Goal: Contribute content: Contribute content

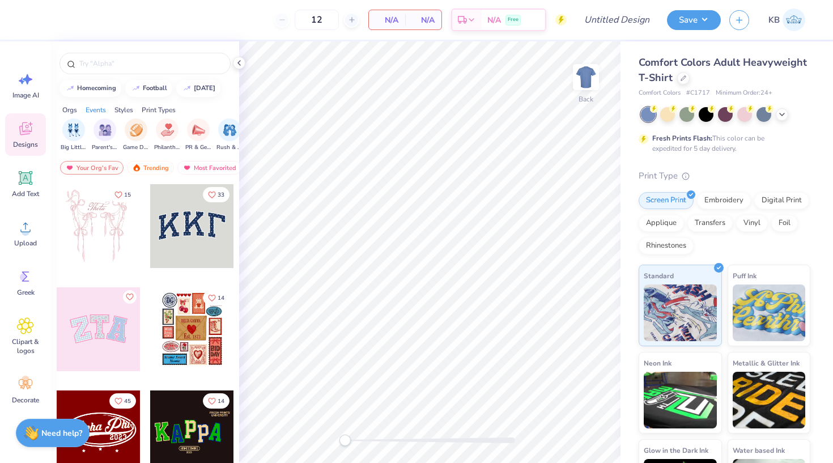
scroll to position [0, 139]
click at [690, 82] on div at bounding box center [683, 77] width 12 height 12
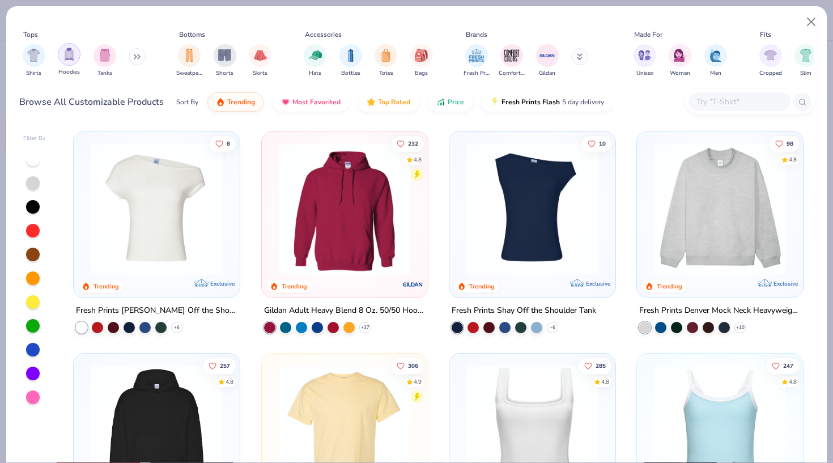
click at [71, 63] on div "filter for Hoodies" at bounding box center [69, 54] width 23 height 23
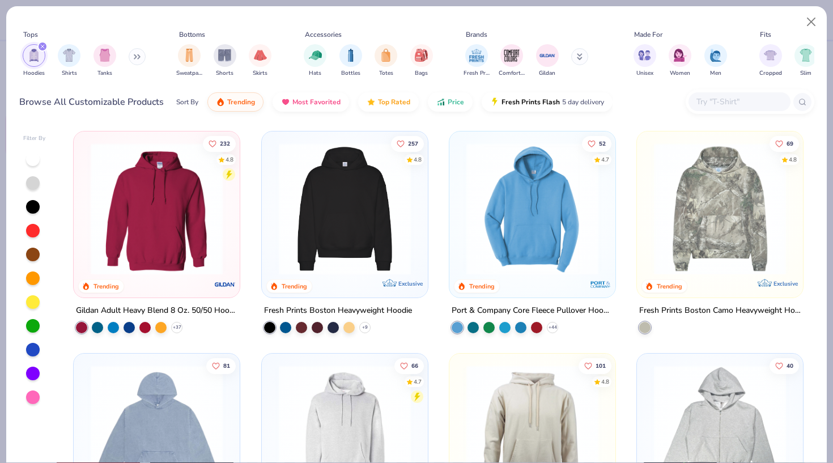
click at [336, 243] on img at bounding box center [344, 209] width 143 height 132
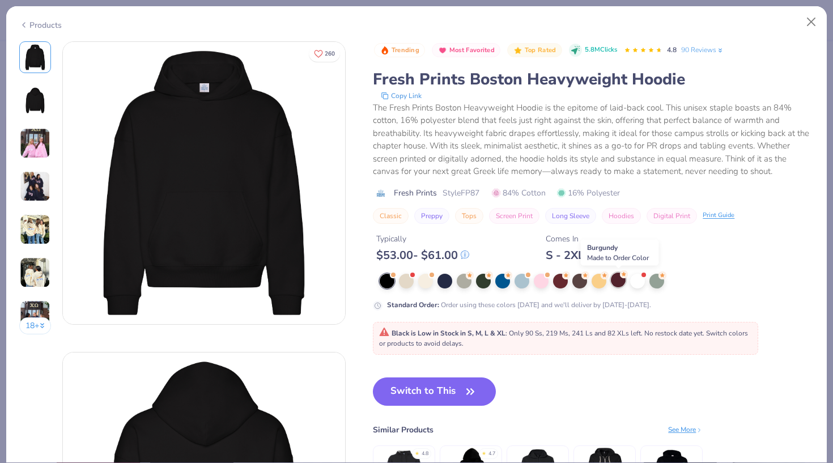
click at [618, 282] on div at bounding box center [618, 280] width 15 height 15
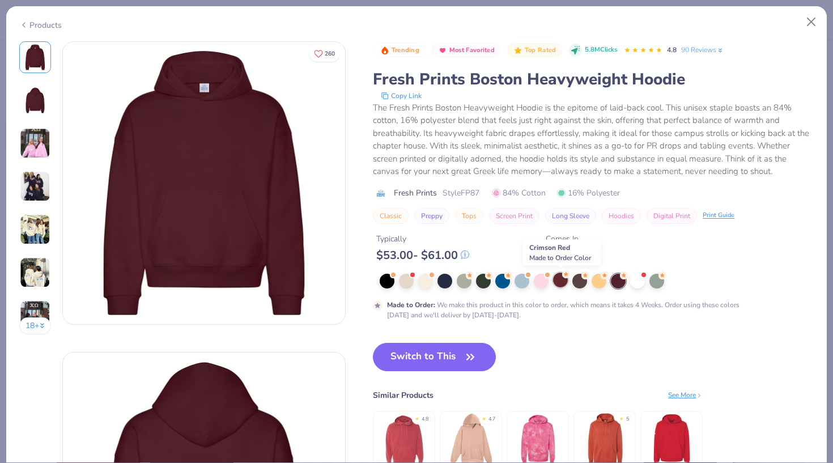
click at [562, 279] on div at bounding box center [560, 280] width 15 height 15
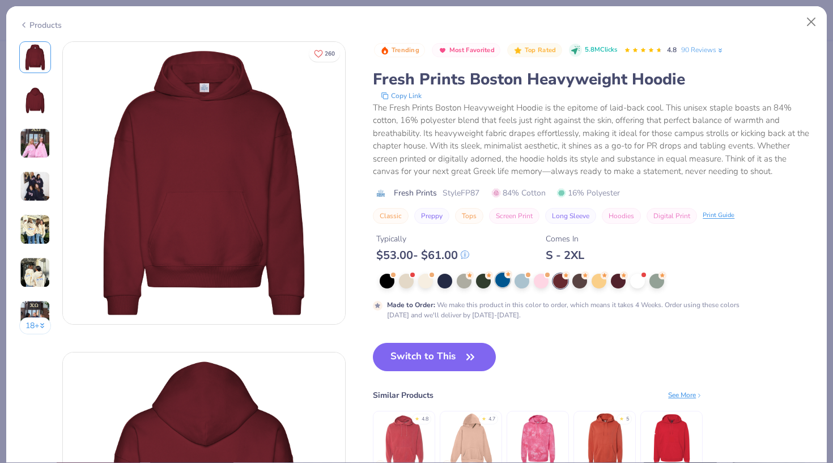
click at [499, 285] on div at bounding box center [502, 280] width 15 height 15
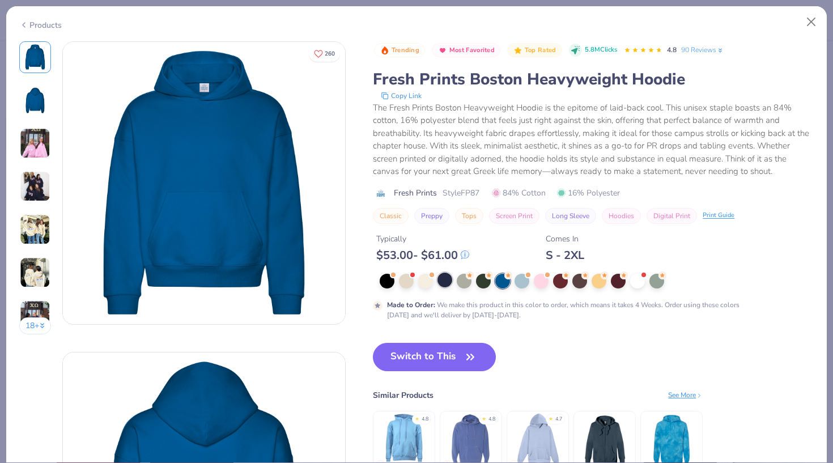
click at [443, 283] on div at bounding box center [445, 280] width 15 height 15
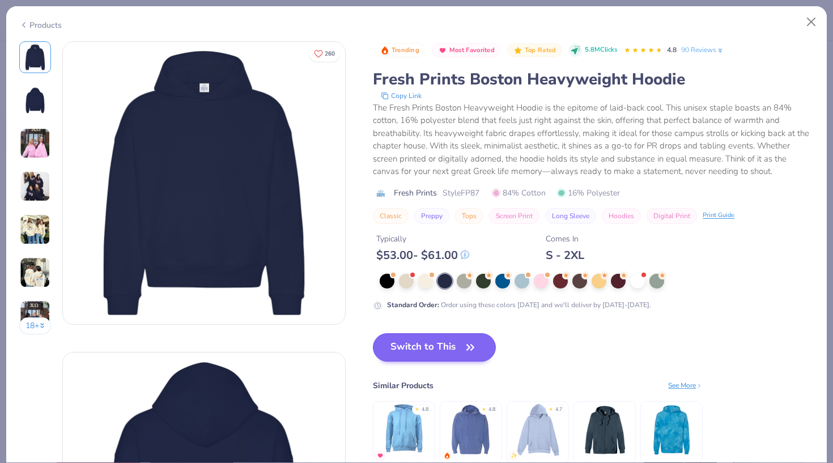
click at [399, 344] on button "Switch to This" at bounding box center [434, 347] width 123 height 28
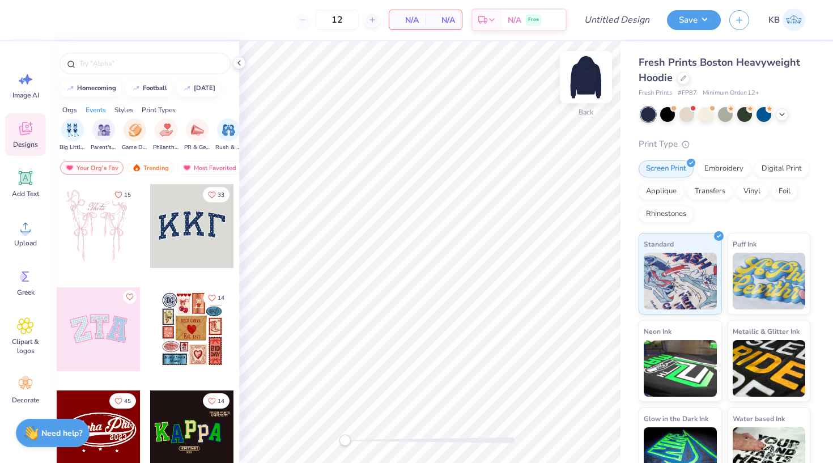
click at [585, 77] on img at bounding box center [585, 76] width 45 height 45
click at [587, 90] on img at bounding box center [585, 76] width 45 height 45
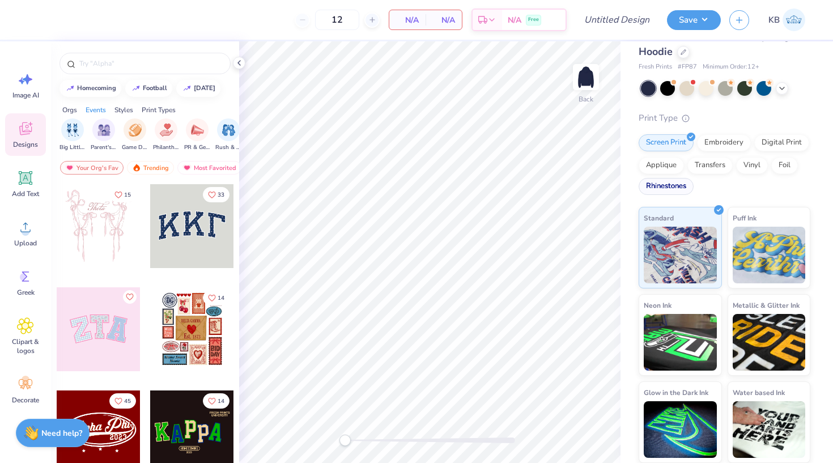
scroll to position [26, 0]
click at [31, 374] on div "Decorate" at bounding box center [25, 390] width 41 height 43
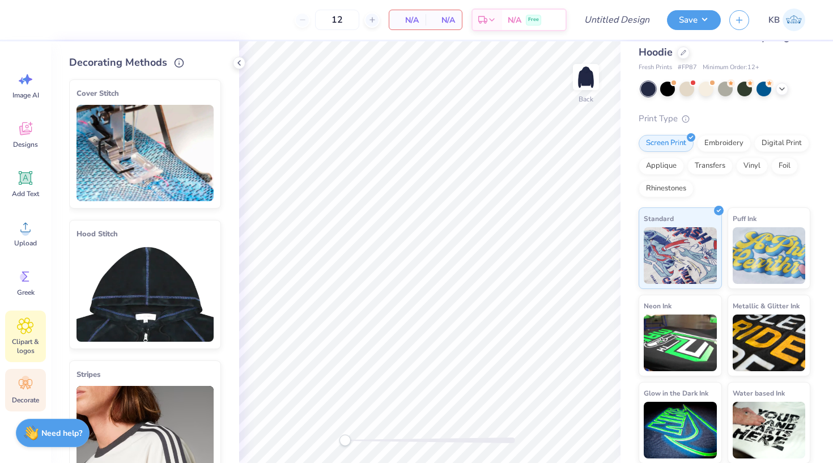
scroll to position [-1, 0]
click at [17, 349] on span "Clipart & logos" at bounding box center [25, 346] width 37 height 18
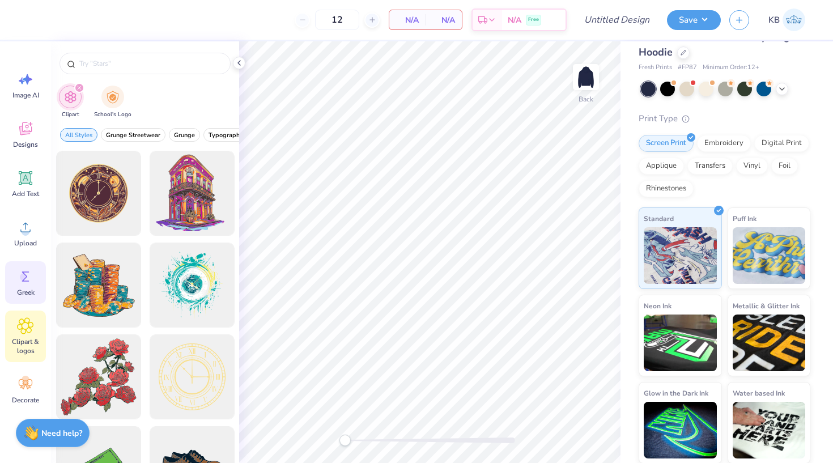
click at [27, 285] on icon at bounding box center [25, 276] width 17 height 17
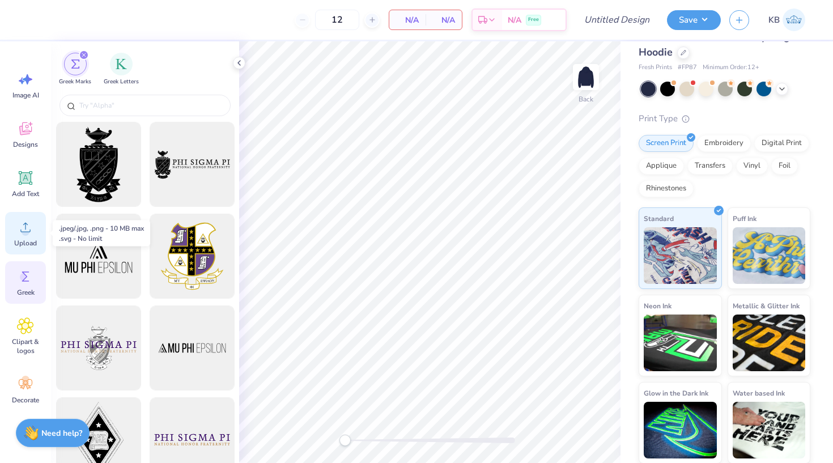
click at [30, 245] on span "Upload" at bounding box center [25, 243] width 23 height 9
click at [22, 179] on icon at bounding box center [25, 178] width 11 height 11
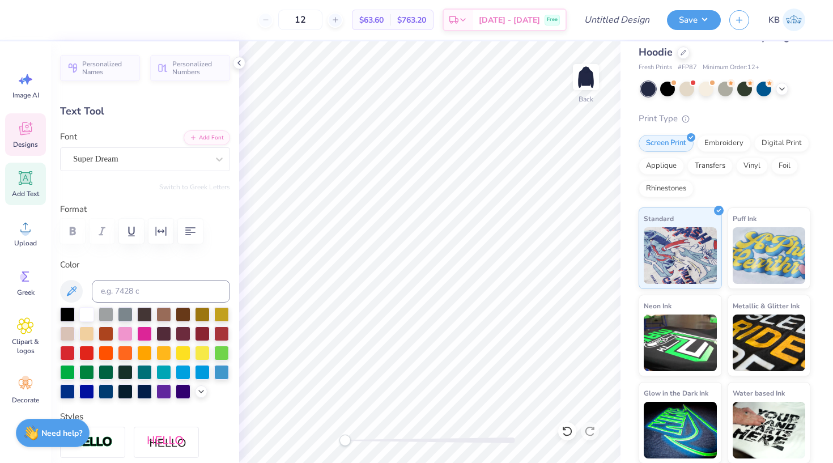
click at [27, 138] on div "Designs" at bounding box center [25, 134] width 41 height 43
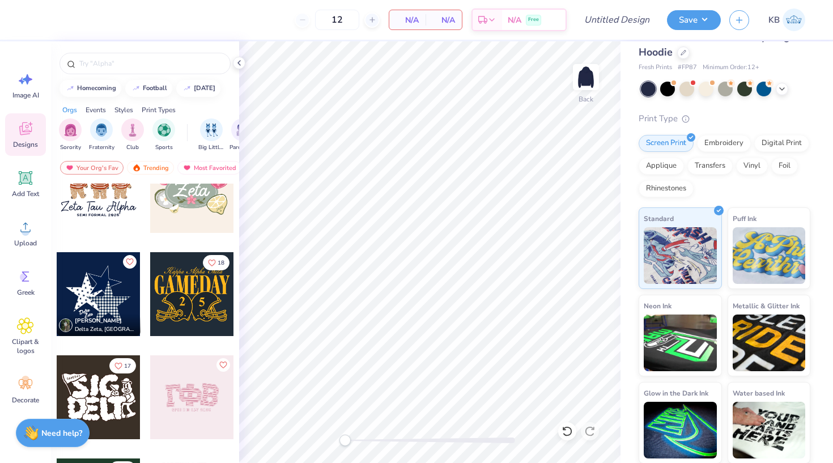
scroll to position [559, 0]
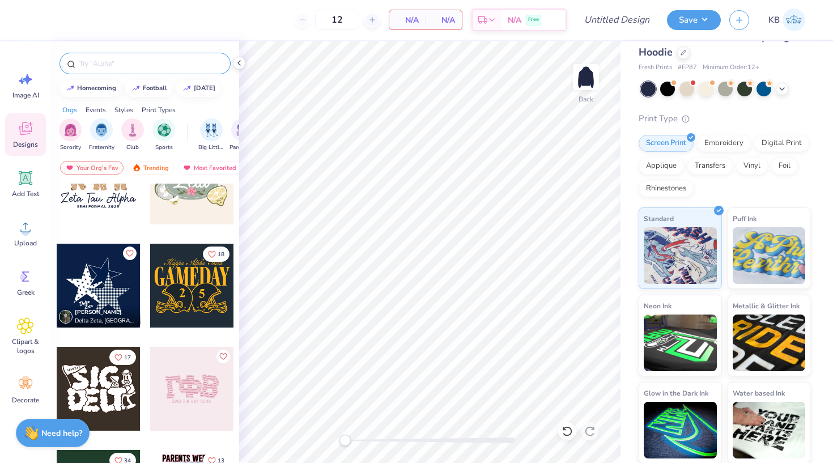
click at [154, 62] on input "text" at bounding box center [150, 63] width 145 height 11
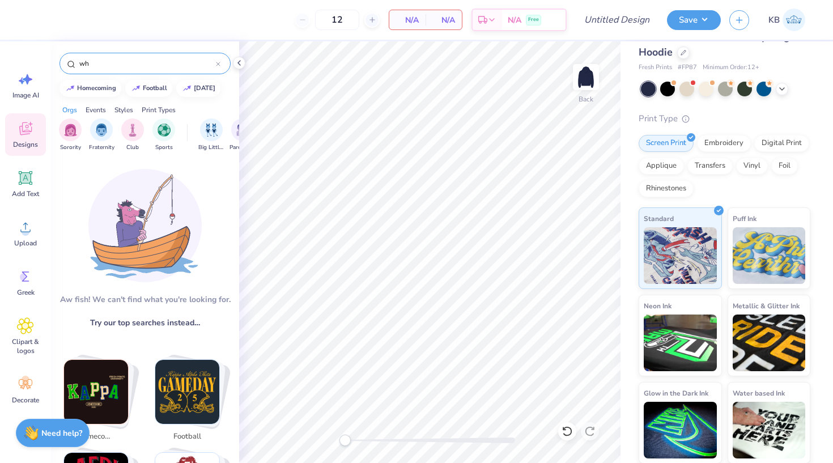
type input "w"
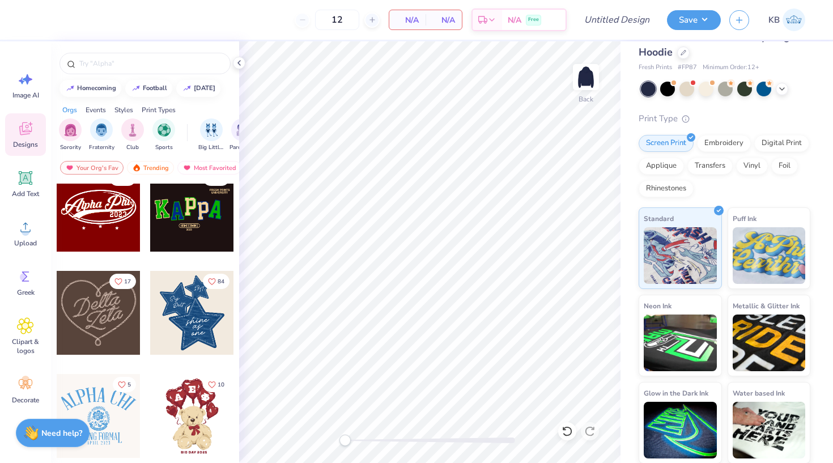
scroll to position [224, 0]
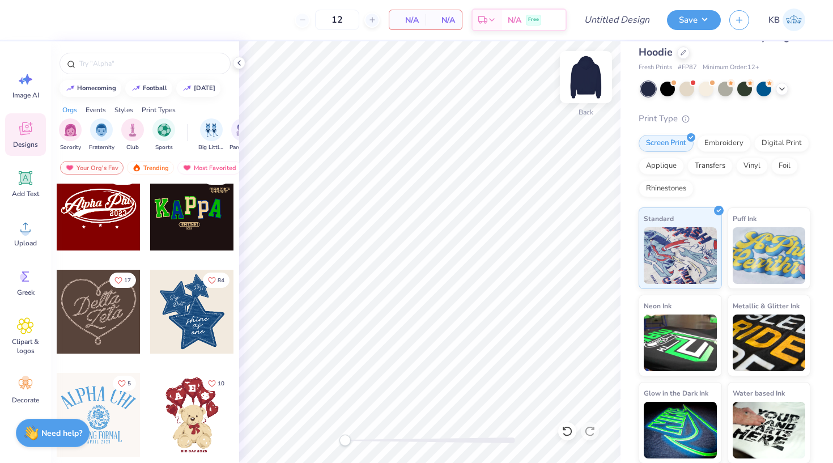
click at [591, 78] on img at bounding box center [585, 76] width 45 height 45
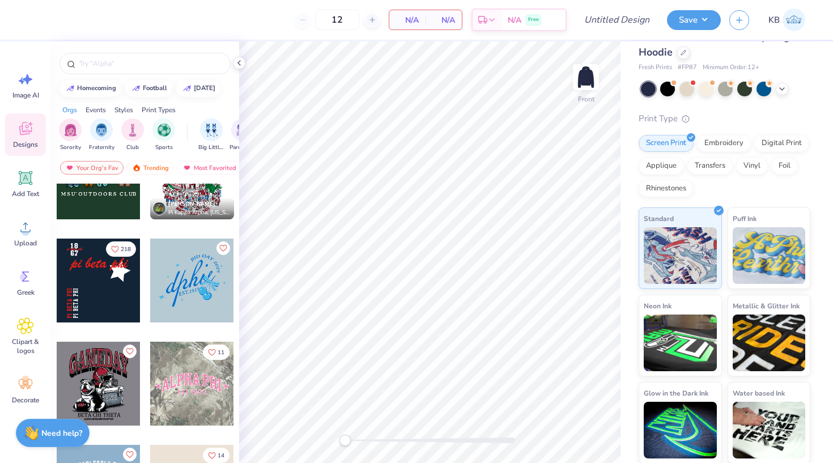
scroll to position [872, 0]
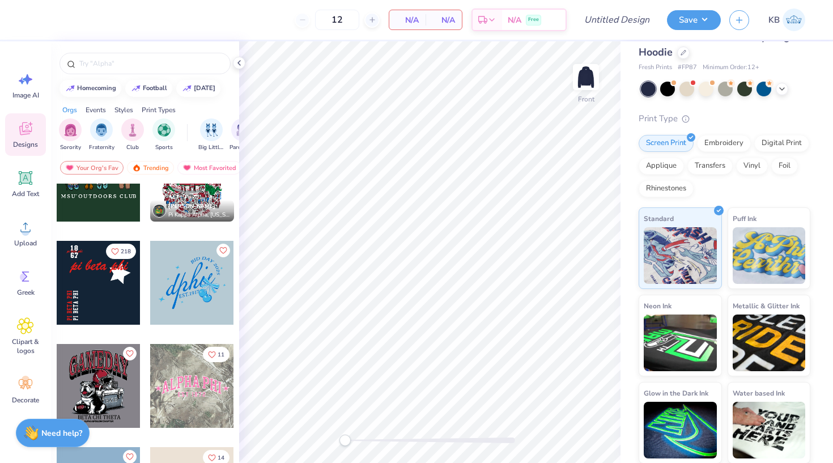
click at [107, 278] on div at bounding box center [99, 283] width 84 height 84
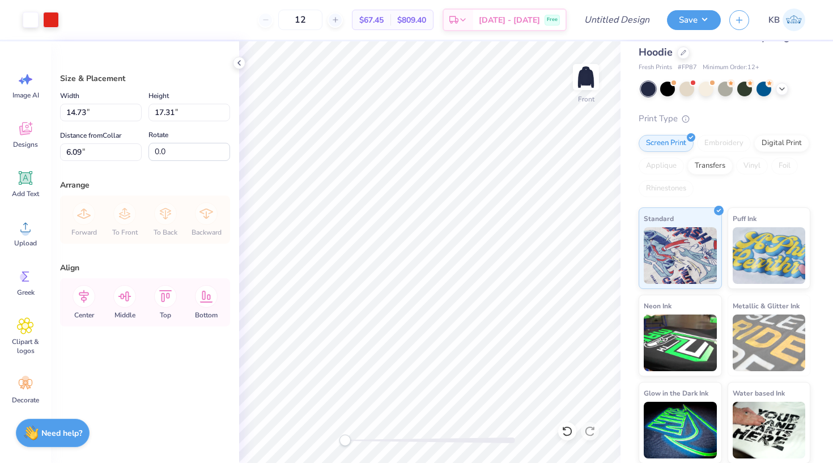
type input "12.86"
type input "15.11"
type input "13.92"
type input "16.36"
type input "7.19"
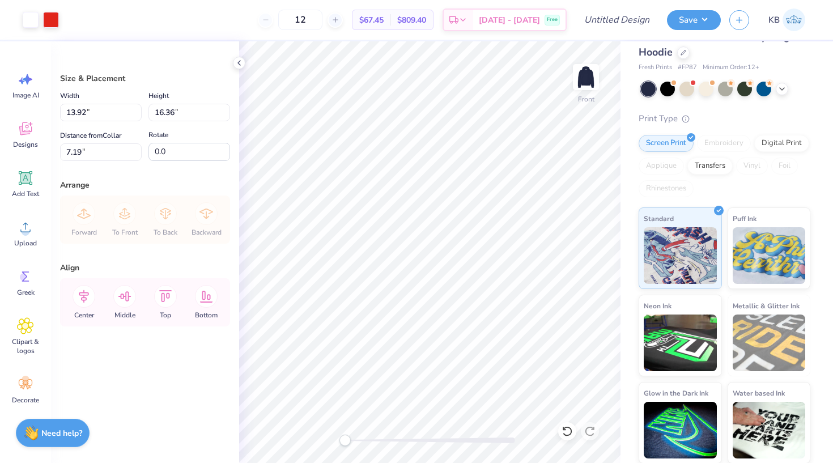
type input "14.91"
type input "17.52"
type input "5.98"
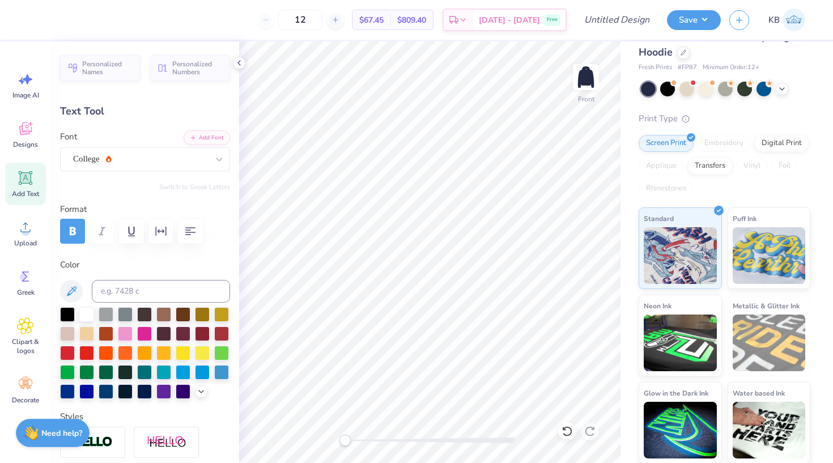
type textarea "6"
type textarea "25"
type input "1.60"
type input "5.35"
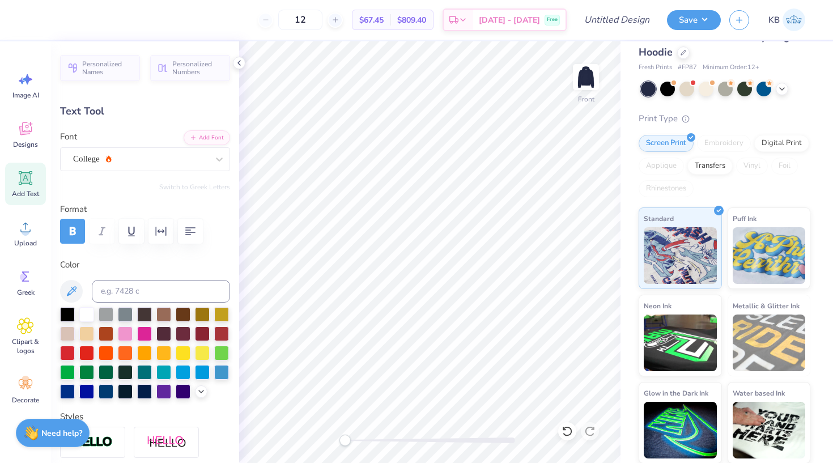
type textarea "1"
type textarea "20"
type input "13.67"
type input "3.16"
type input "8.65"
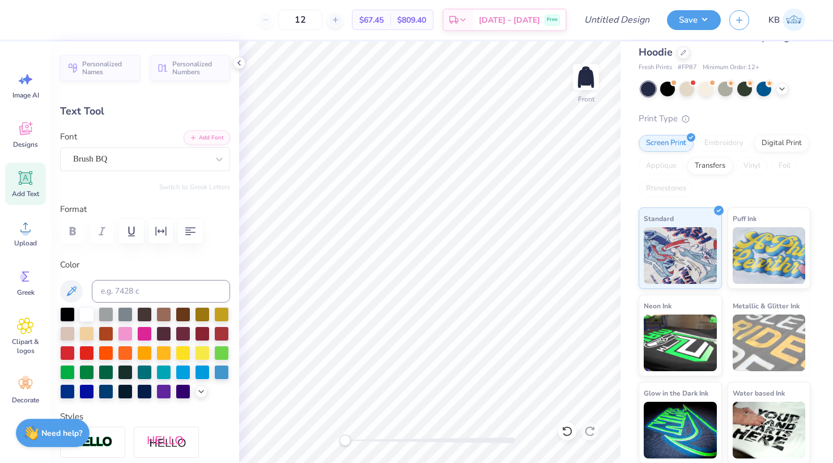
type textarea "p"
type textarea "fashion association"
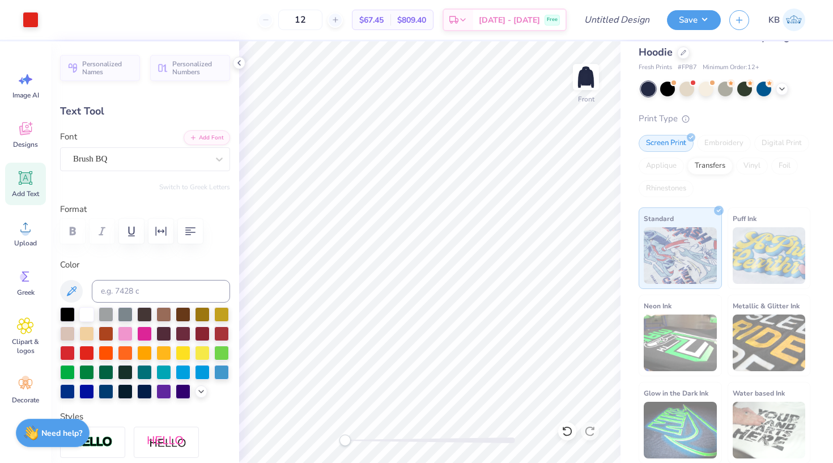
type input "18.36"
type input "2.67"
type input "8.93"
type textarea "fashion association"
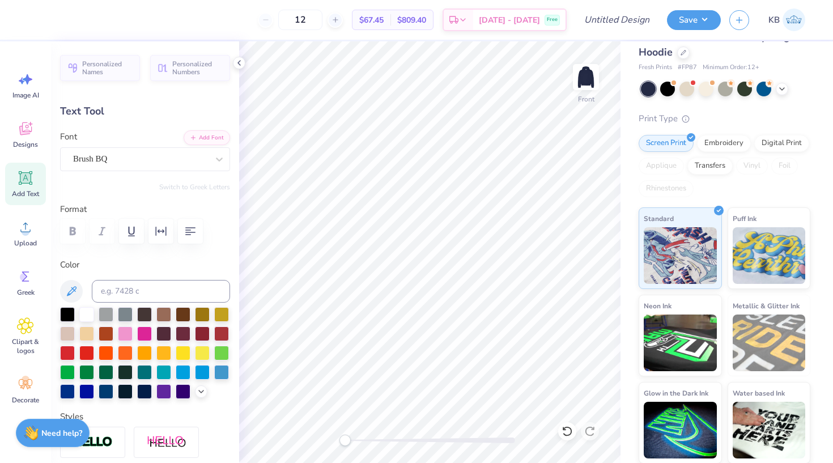
scroll to position [10, 2]
type textarea "fashion association"
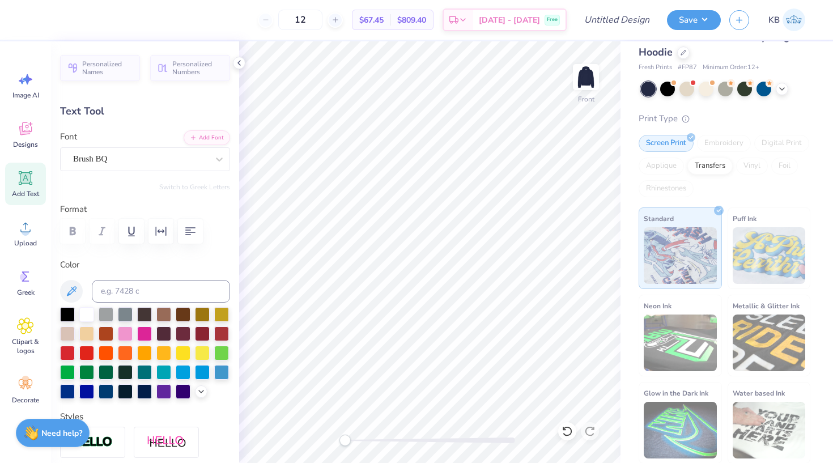
type textarea "p"
type textarea "fashion association"
type input "16.10"
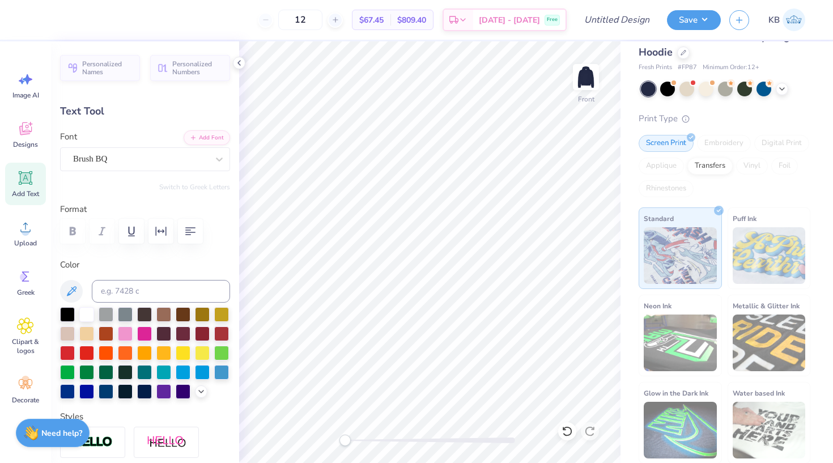
type input "5.41"
type input "8.78"
type input "1.11"
type input "6.92"
type input "15.95"
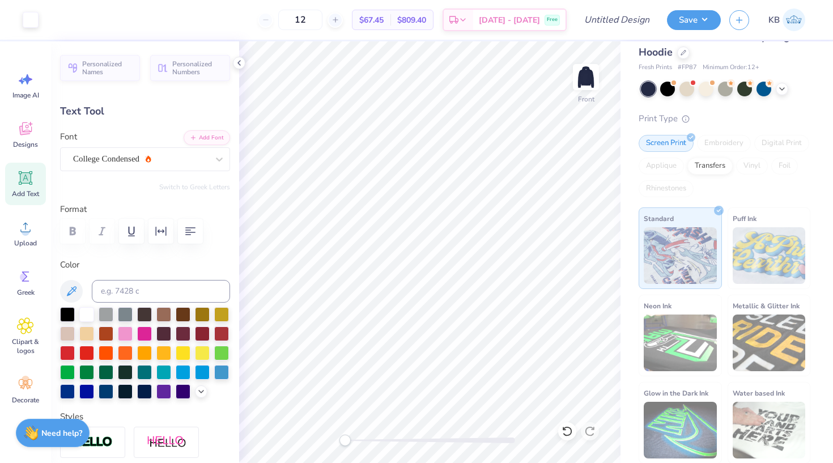
type input "-90.0"
type textarea "P"
type textarea "[US_STATE] State"
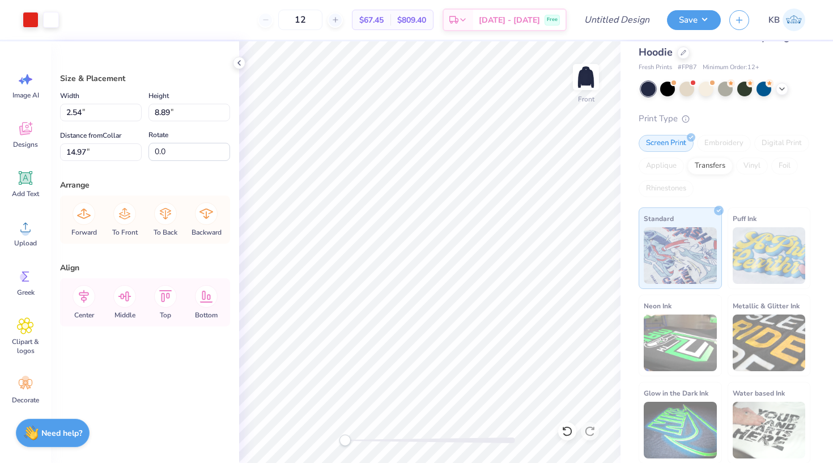
type input "15.02"
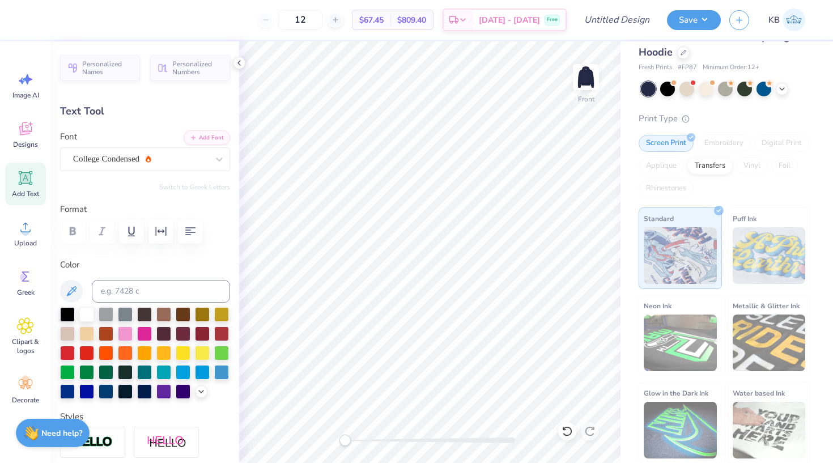
type textarea "I"
type textarea "[US_STATE] State"
type input "0.0"
type input "16.10"
type input "5.41"
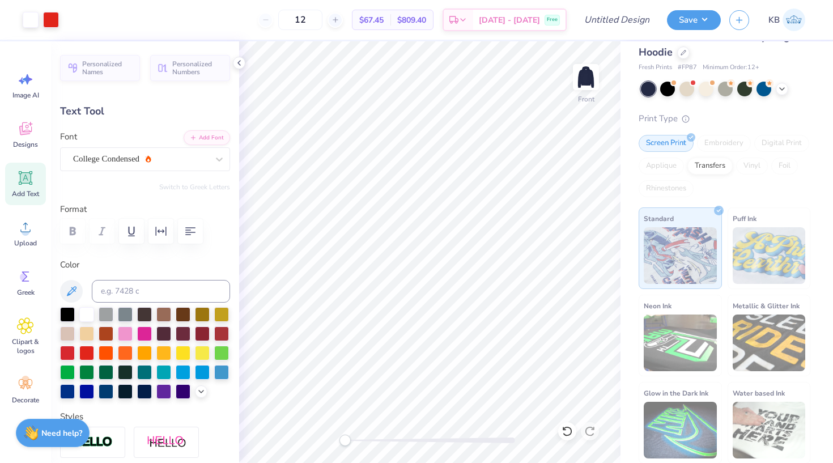
type input "8.78"
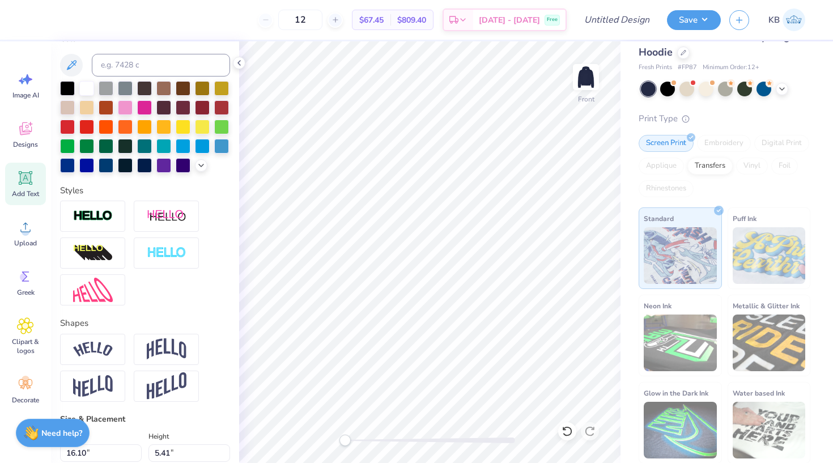
scroll to position [236, 0]
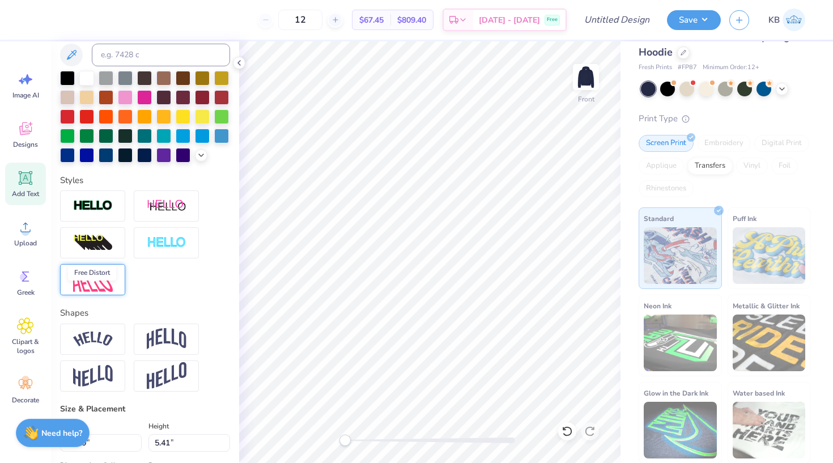
click at [110, 291] on img at bounding box center [93, 280] width 40 height 24
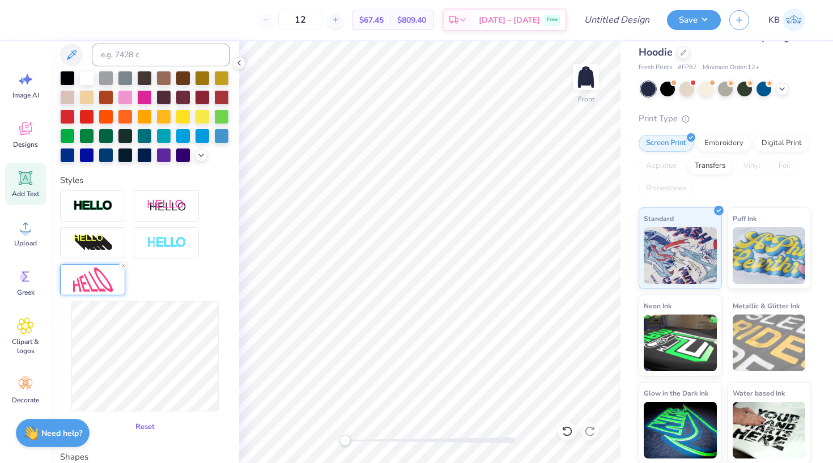
click at [142, 436] on button "Reset" at bounding box center [144, 427] width 29 height 19
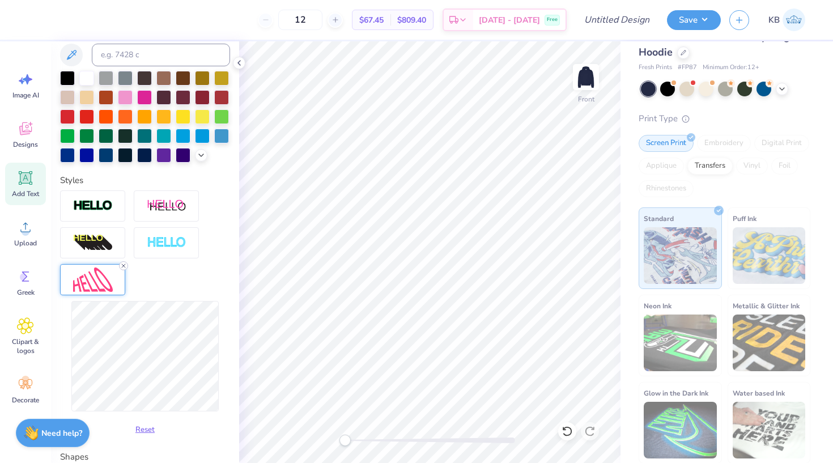
click at [124, 269] on icon at bounding box center [123, 265] width 7 height 7
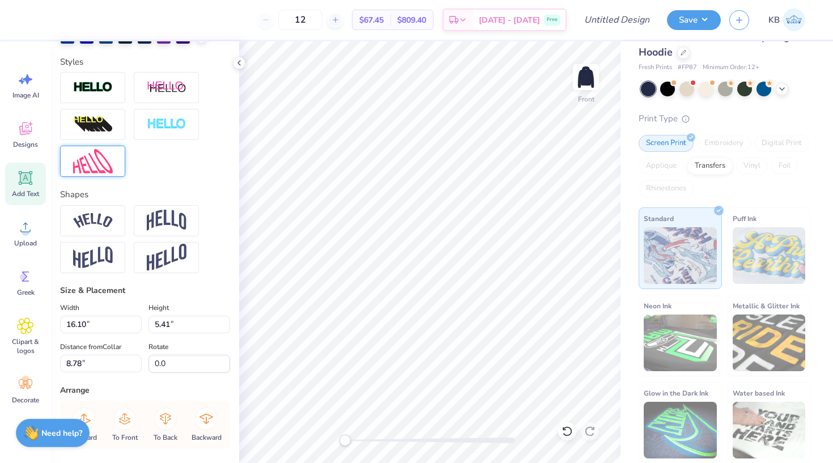
scroll to position [355, 0]
click at [179, 231] on img at bounding box center [167, 220] width 40 height 22
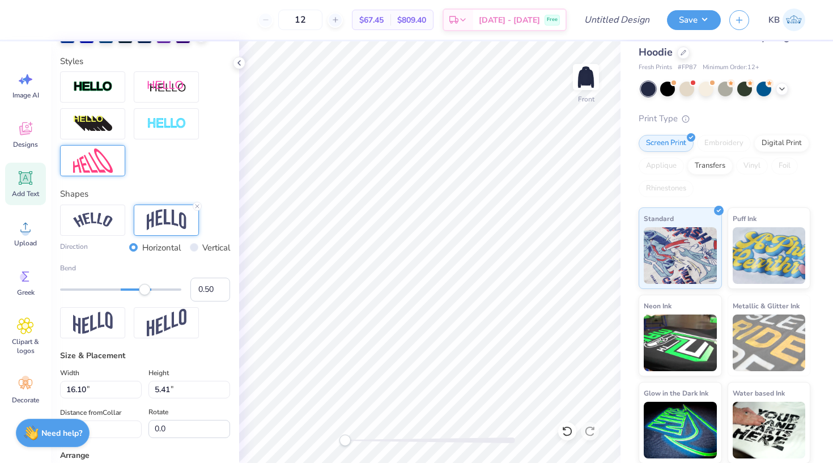
type input "13.54"
type input "6.50"
type input "7.14"
click at [97, 334] on img at bounding box center [93, 323] width 40 height 22
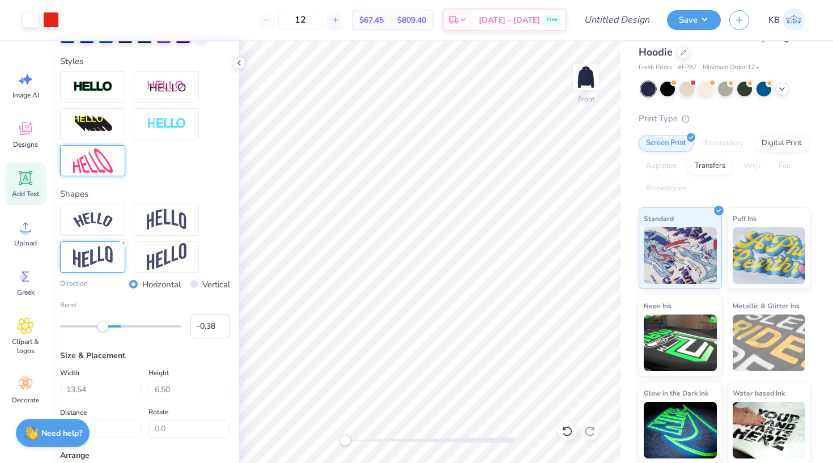
type input "-0.39"
drag, startPoint x: 146, startPoint y: 350, endPoint x: 95, endPoint y: 344, distance: 51.3
click at [95, 332] on div "Accessibility label" at bounding box center [94, 326] width 11 height 11
type input "0.09"
drag, startPoint x: 95, startPoint y: 344, endPoint x: 121, endPoint y: 346, distance: 26.7
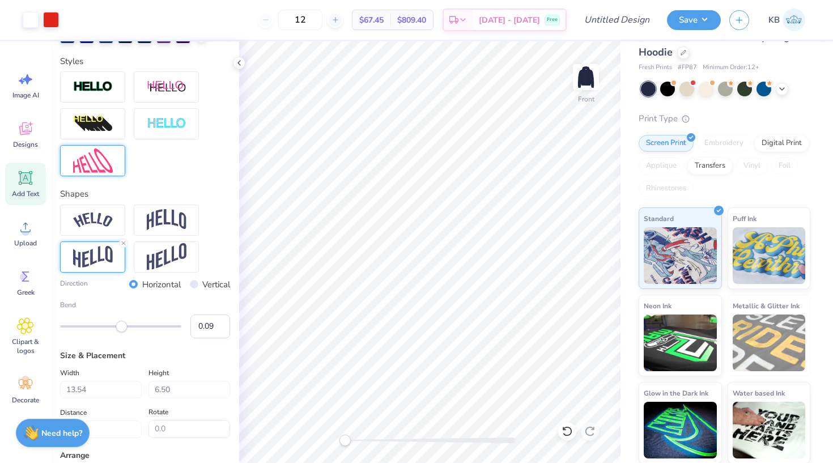
click at [121, 332] on div "Accessibility label" at bounding box center [121, 326] width 11 height 11
type input "0.23"
drag, startPoint x: 121, startPoint y: 346, endPoint x: 130, endPoint y: 349, distance: 9.0
click at [130, 332] on div "Accessibility label" at bounding box center [127, 326] width 11 height 11
type input "0.41"
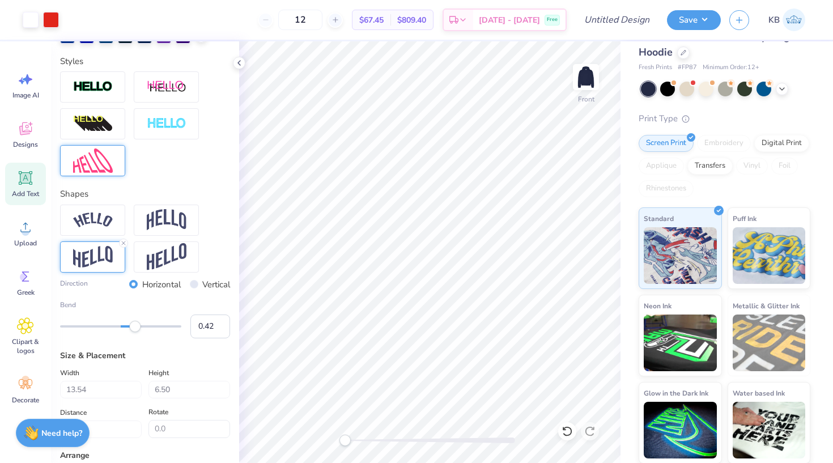
drag, startPoint x: 130, startPoint y: 349, endPoint x: 140, endPoint y: 350, distance: 10.3
click at [140, 332] on div "Accessibility label" at bounding box center [134, 326] width 11 height 11
type input "-0.15"
drag, startPoint x: 140, startPoint y: 350, endPoint x: 108, endPoint y: 354, distance: 31.9
click at [108, 338] on div "Bend -0.15" at bounding box center [145, 319] width 170 height 39
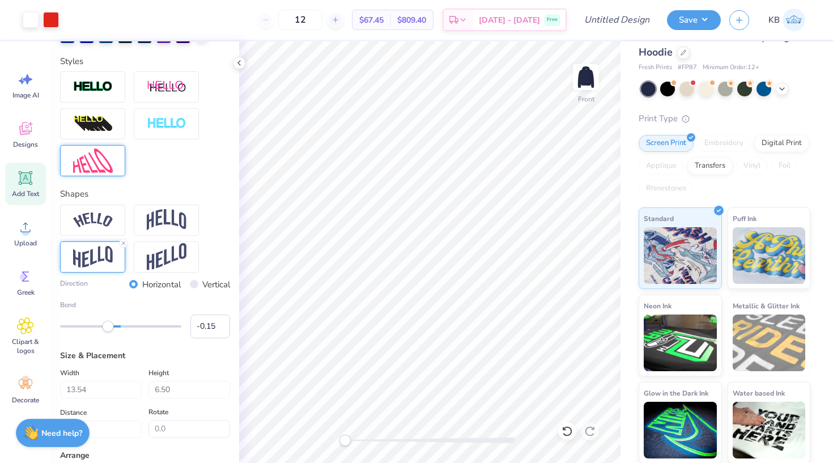
drag, startPoint x: 108, startPoint y: 354, endPoint x: 99, endPoint y: 353, distance: 9.1
click at [99, 338] on div "Bend -0.15" at bounding box center [145, 319] width 170 height 39
type input "-0.26"
click at [102, 332] on div "Accessibility label" at bounding box center [102, 326] width 11 height 11
type input "-0.44"
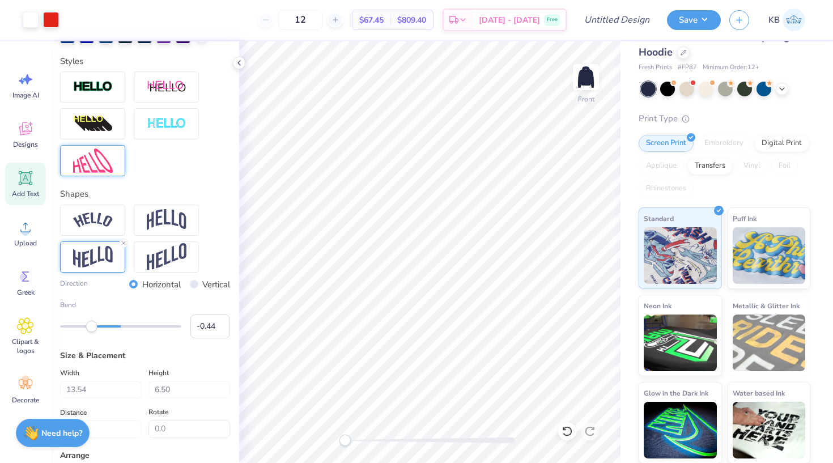
drag, startPoint x: 102, startPoint y: 347, endPoint x: 92, endPoint y: 347, distance: 10.2
click at [92, 332] on div "Accessibility label" at bounding box center [91, 326] width 11 height 11
type input "0.23"
drag, startPoint x: 92, startPoint y: 347, endPoint x: 129, endPoint y: 355, distance: 38.4
click at [129, 338] on div "Bend 0.23" at bounding box center [145, 319] width 170 height 39
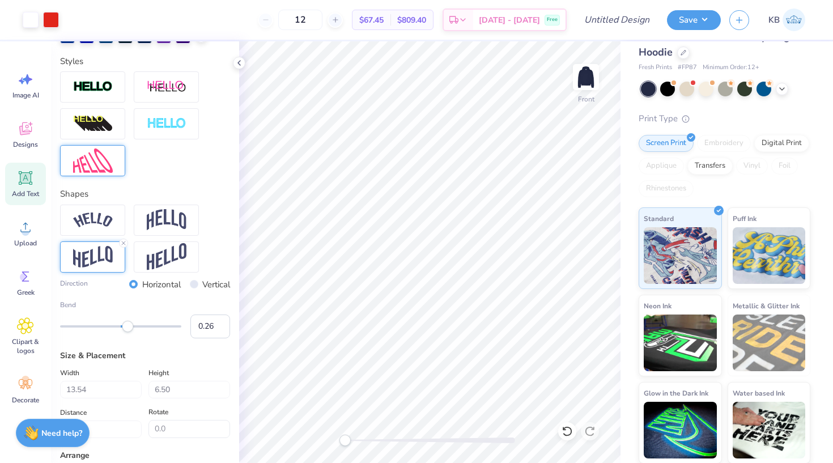
type input "0.27"
click at [132, 332] on div "Accessibility label" at bounding box center [131, 326] width 11 height 11
click at [625, 26] on input "Design Title" at bounding box center [631, 20] width 56 height 23
type input "Hoodie"
click at [686, 19] on button "Save" at bounding box center [694, 19] width 54 height 20
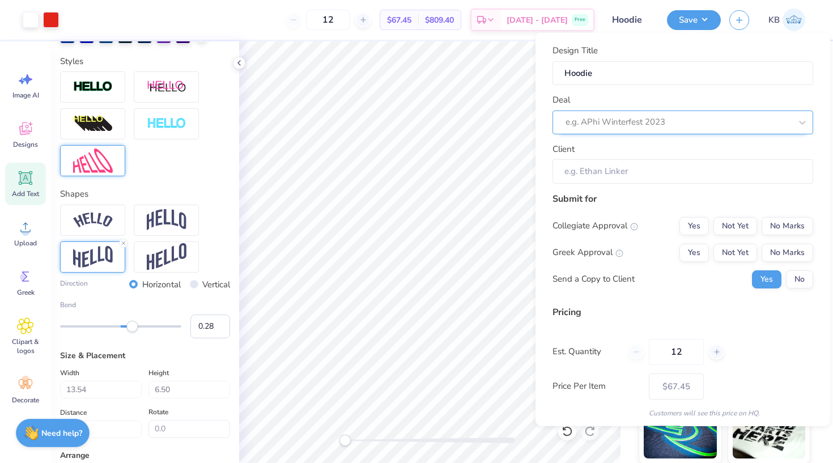
click at [634, 118] on div "e.g. APhi Winterfest 2023" at bounding box center [679, 122] width 226 height 13
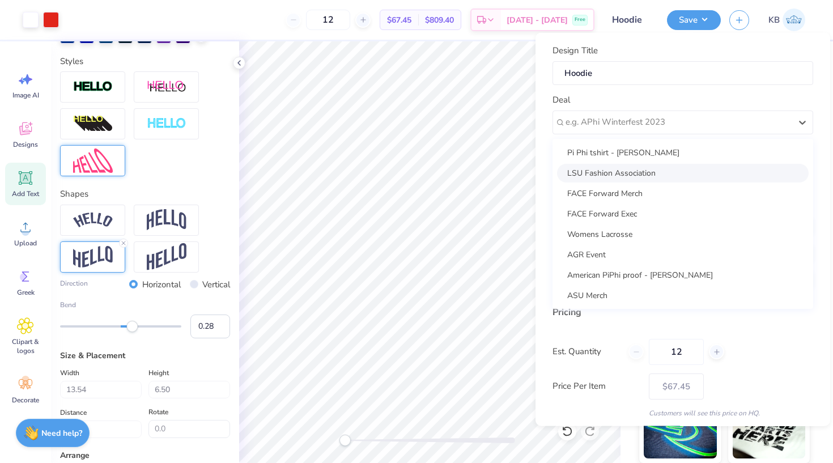
click at [630, 176] on div "LSU Fashion Association" at bounding box center [683, 172] width 252 height 19
type input "[PERSON_NAME]"
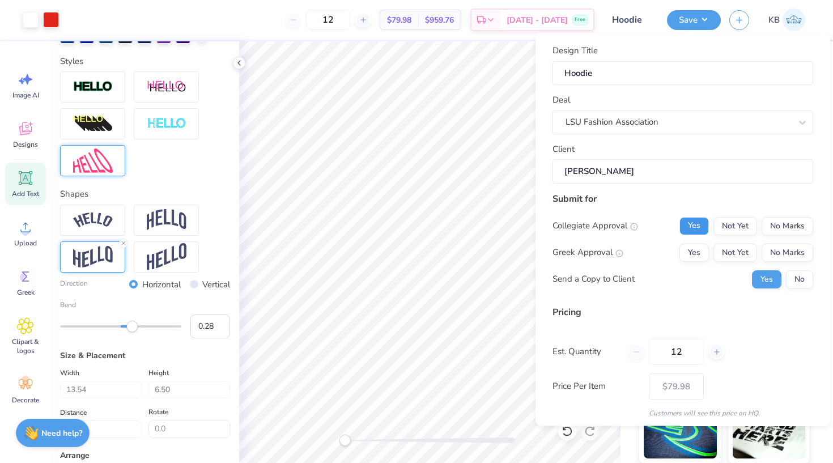
click at [680, 224] on button "Yes" at bounding box center [694, 226] width 29 height 18
click at [768, 247] on button "No Marks" at bounding box center [788, 252] width 52 height 18
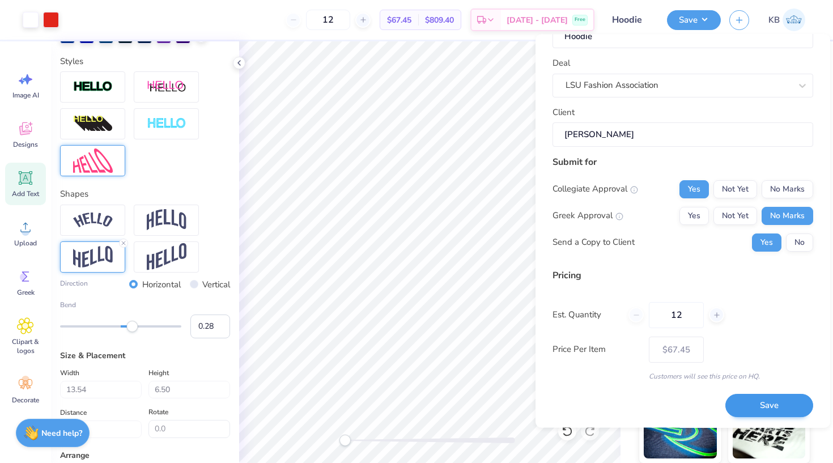
scroll to position [37, 0]
click at [744, 398] on button "Save" at bounding box center [770, 406] width 88 height 23
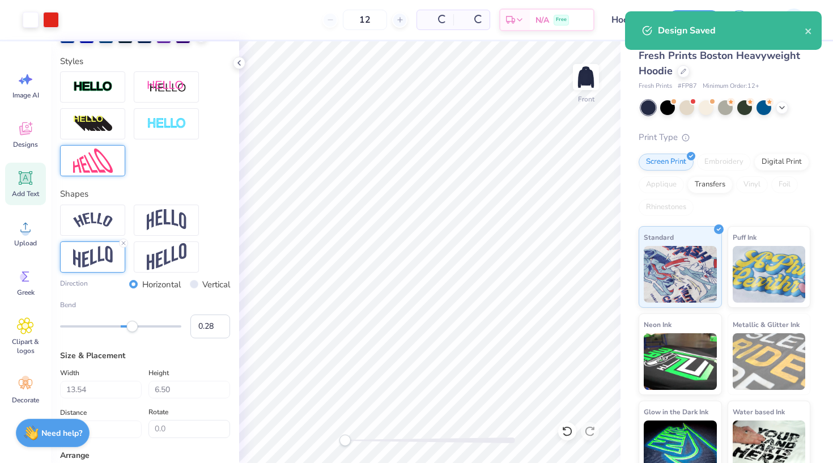
type input "$67.45"
